Goal: Complete application form

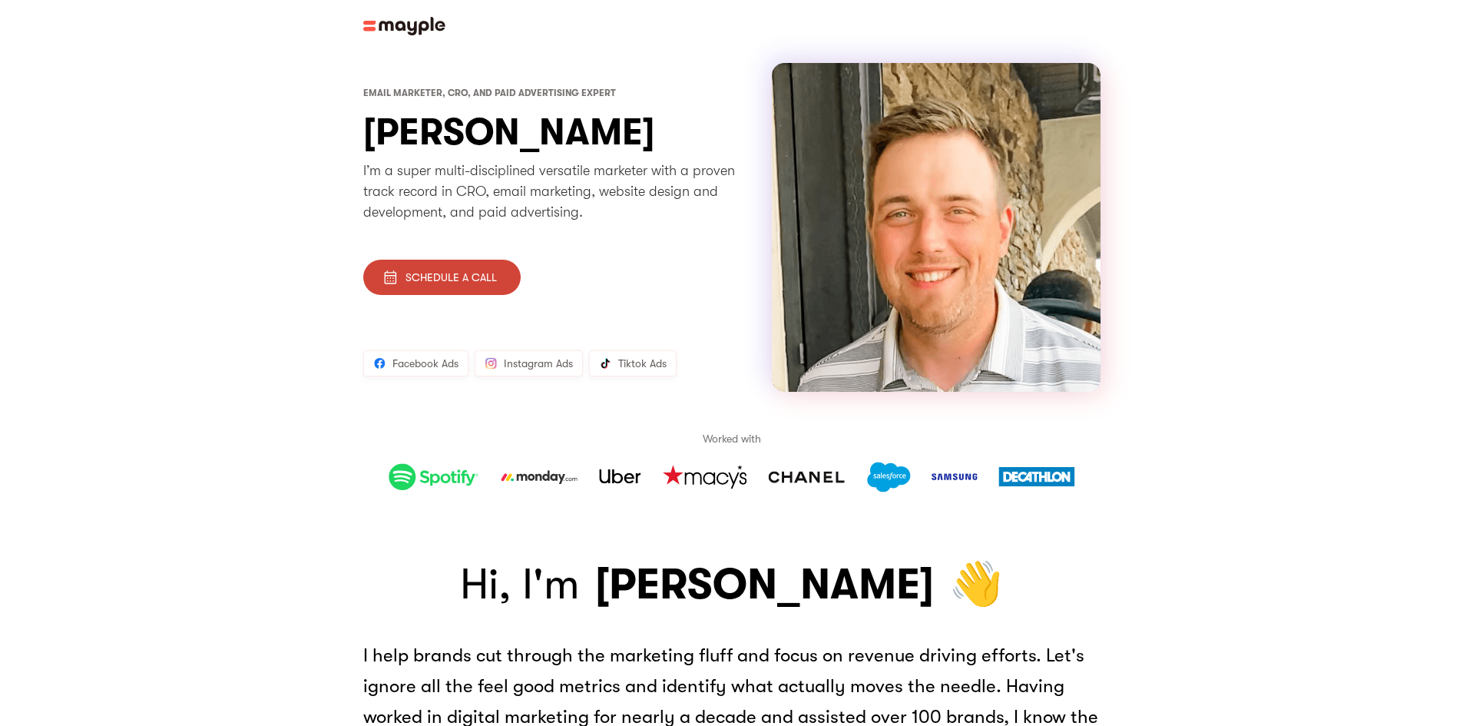
click at [476, 278] on div "Schedule a call" at bounding box center [451, 277] width 91 height 15
click at [473, 283] on div "Schedule a call" at bounding box center [451, 277] width 91 height 15
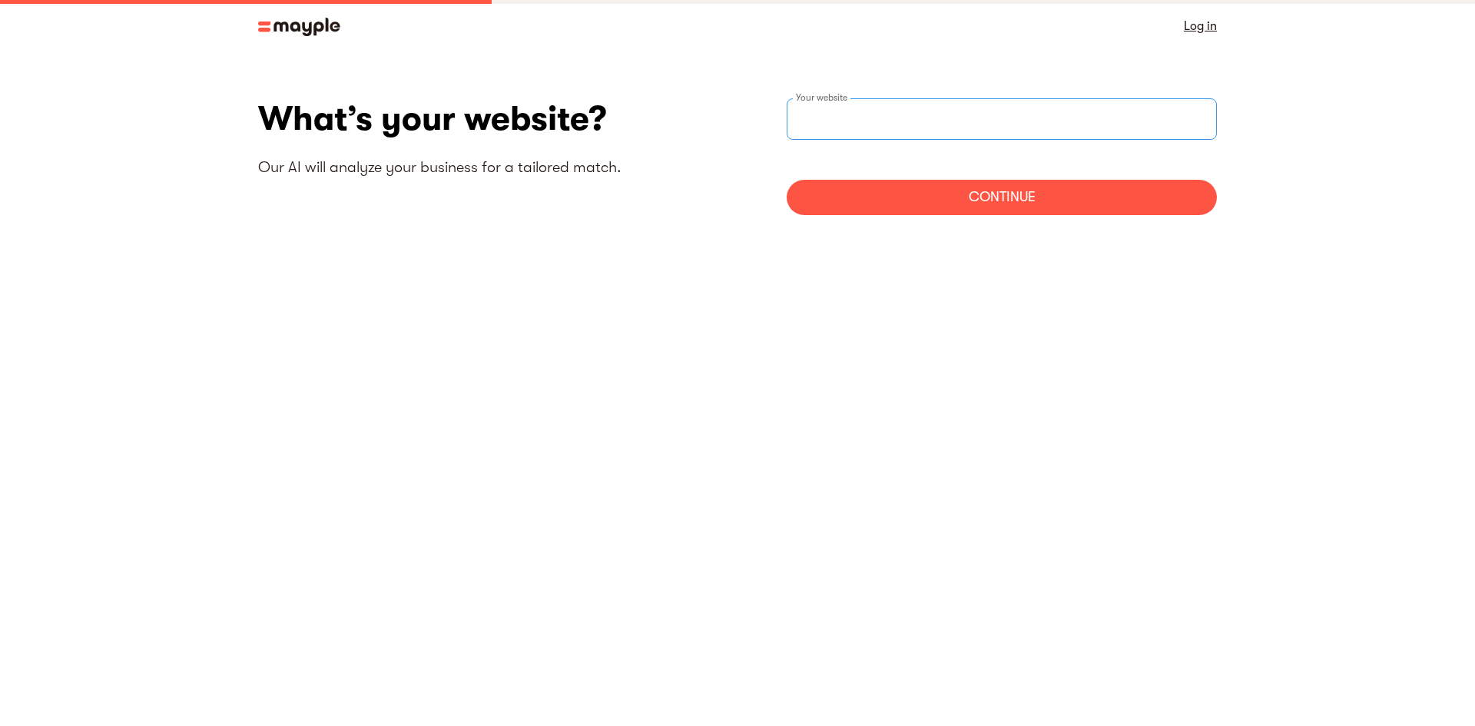
click at [872, 123] on input "websiteStep" at bounding box center [1001, 118] width 430 height 41
type input "na"
click at [956, 218] on div "What’s your website? Our AI will analyze your business for a tailored match. na…" at bounding box center [737, 162] width 959 height 128
click at [932, 196] on div "Continue" at bounding box center [1001, 197] width 430 height 35
click at [894, 107] on input "na" at bounding box center [1001, 118] width 430 height 41
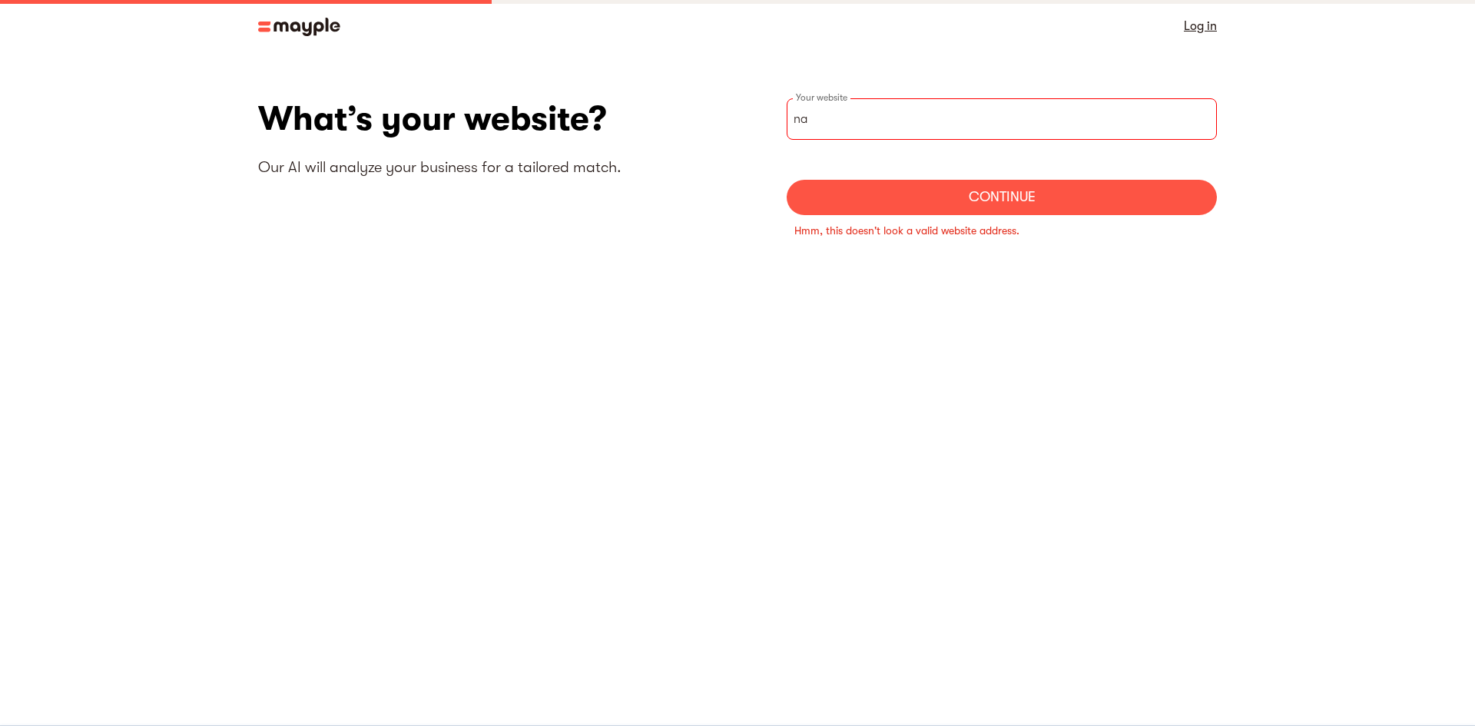
click at [894, 107] on input "na" at bounding box center [1001, 118] width 430 height 41
